Goal: Find specific page/section: Find specific page/section

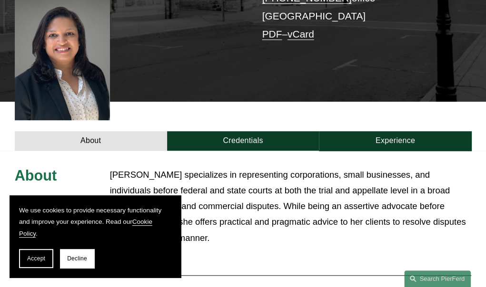
scroll to position [253, 0]
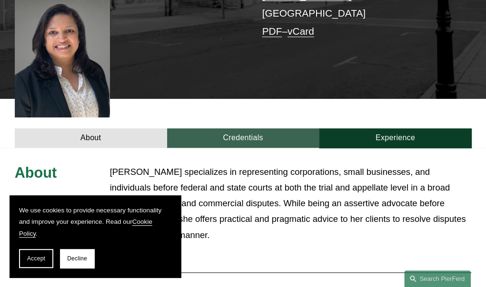
click at [268, 128] on link "Credentials" at bounding box center [243, 137] width 152 height 19
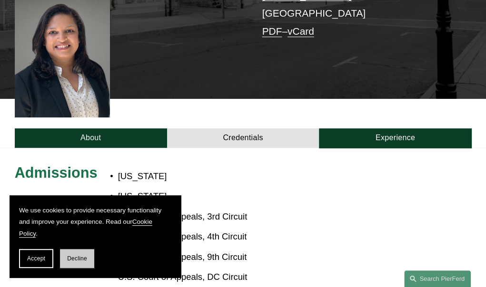
click at [76, 260] on span "Decline" at bounding box center [77, 258] width 20 height 7
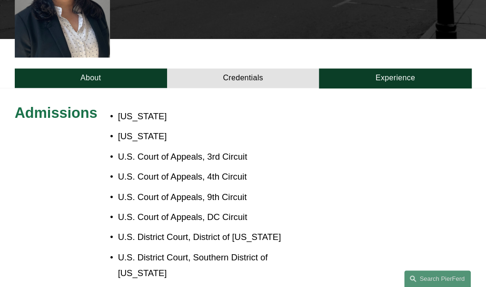
scroll to position [311, 0]
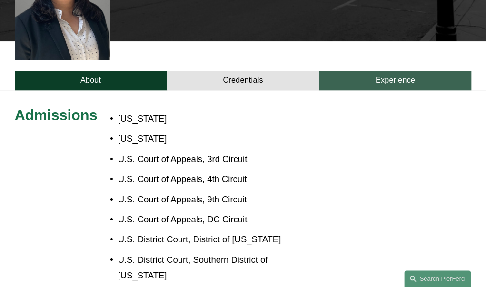
click at [386, 71] on link "Experience" at bounding box center [395, 80] width 152 height 19
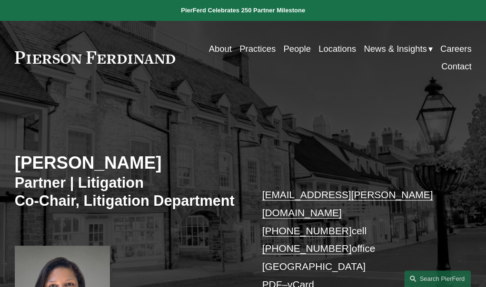
scroll to position [0, 0]
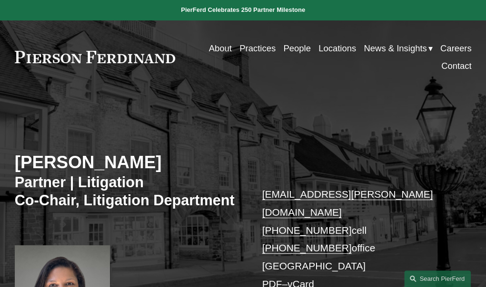
click at [304, 56] on link "People" at bounding box center [296, 48] width 27 height 18
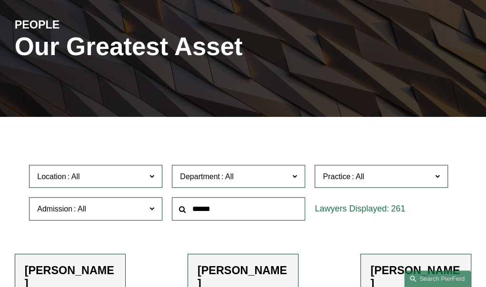
scroll to position [115, 0]
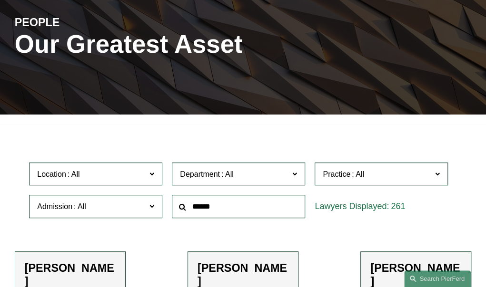
click at [242, 202] on input "text" at bounding box center [238, 206] width 133 height 23
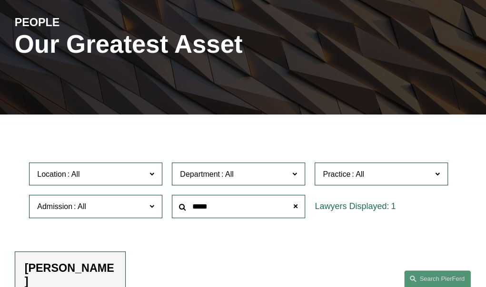
type input "*****"
click at [60, 271] on h2 "Larry Schmadeka" at bounding box center [70, 275] width 91 height 27
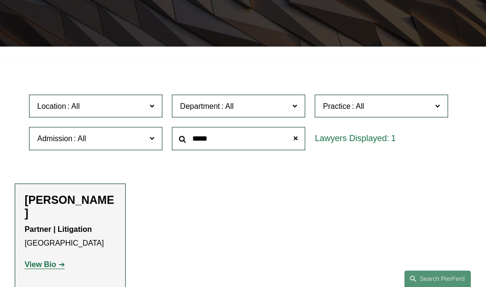
scroll to position [185, 0]
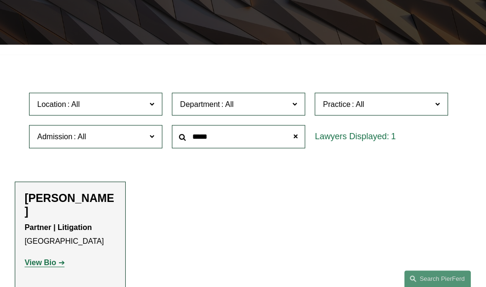
click at [52, 267] on strong "View Bio" at bounding box center [40, 263] width 31 height 8
